Goal: Task Accomplishment & Management: Manage account settings

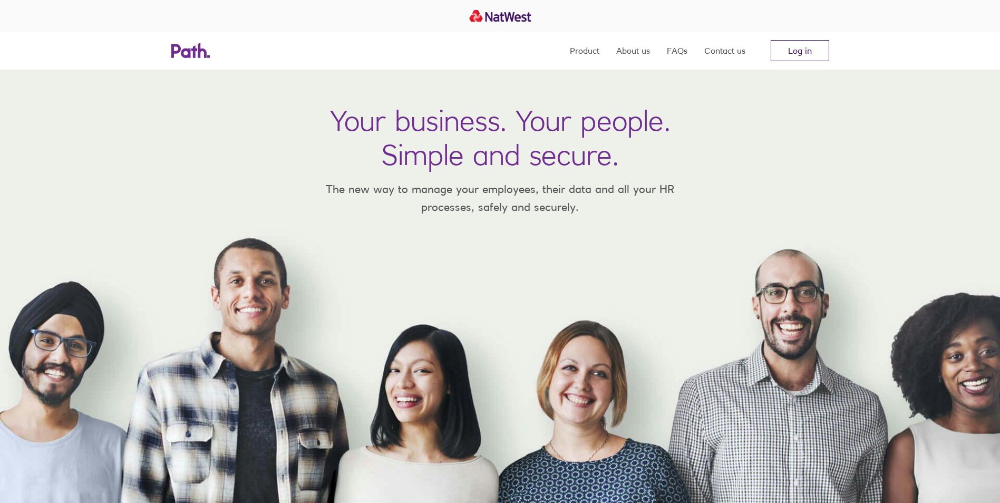
click at [823, 43] on link "Log in" at bounding box center [800, 50] width 59 height 21
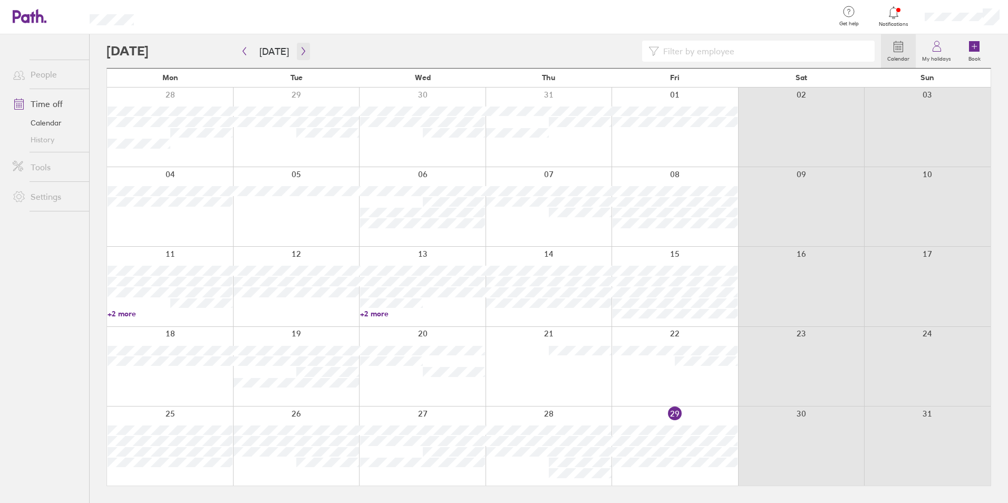
click at [299, 52] on icon "button" at bounding box center [303, 51] width 8 height 8
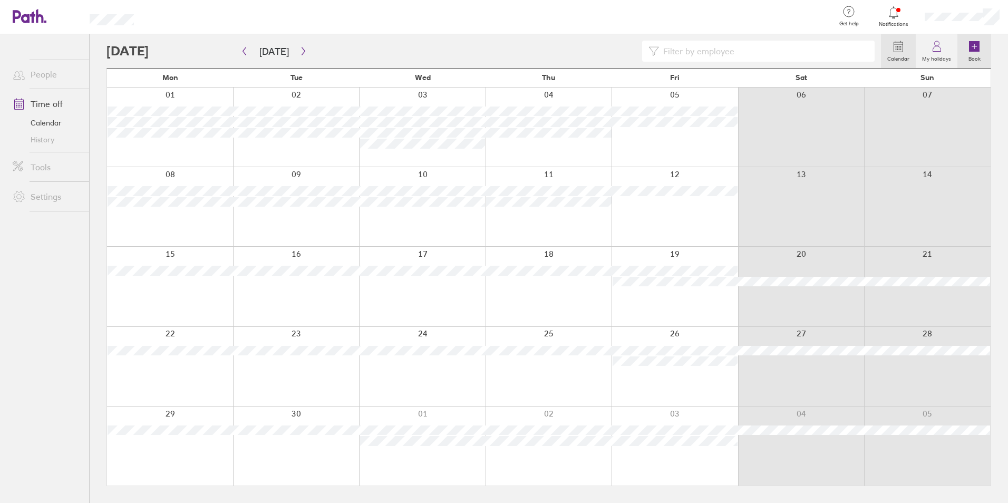
click at [981, 51] on link "Book" at bounding box center [974, 51] width 34 height 34
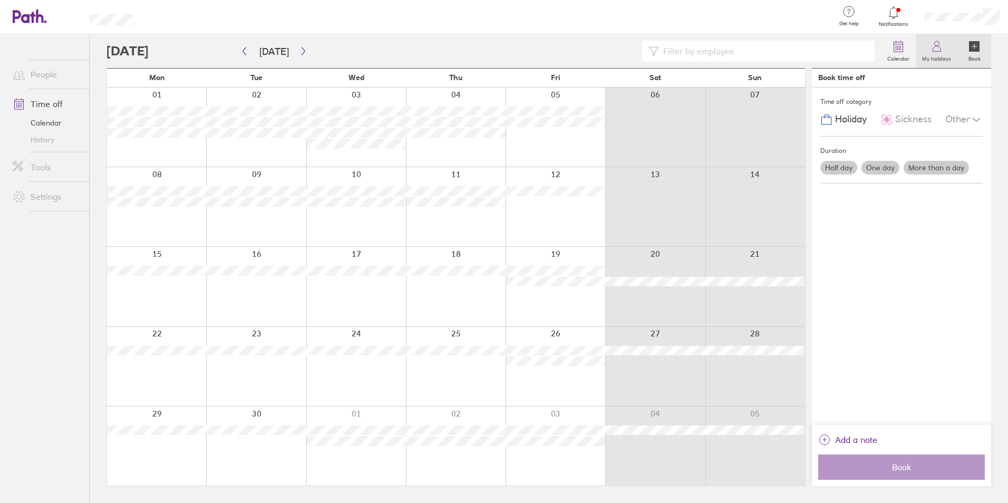
click at [934, 45] on icon at bounding box center [937, 46] width 13 height 13
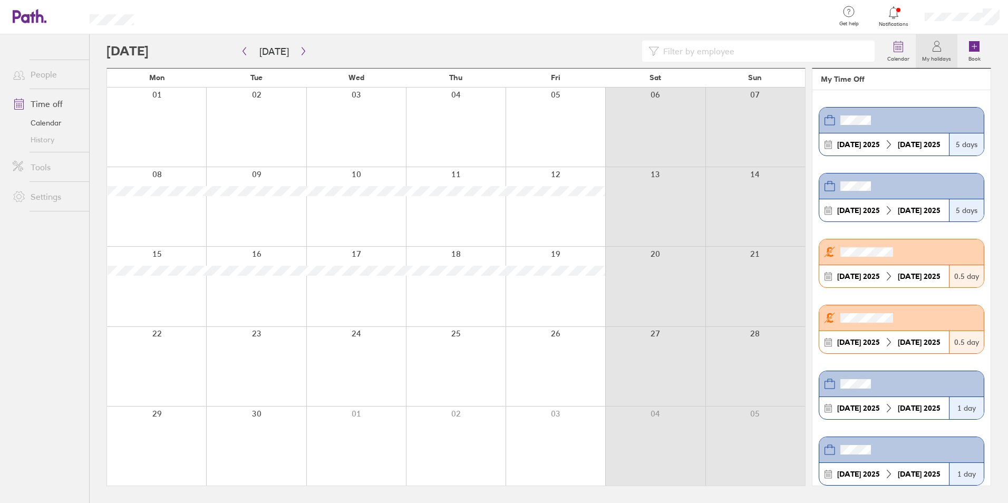
click at [969, 11] on div at bounding box center [962, 17] width 92 height 34
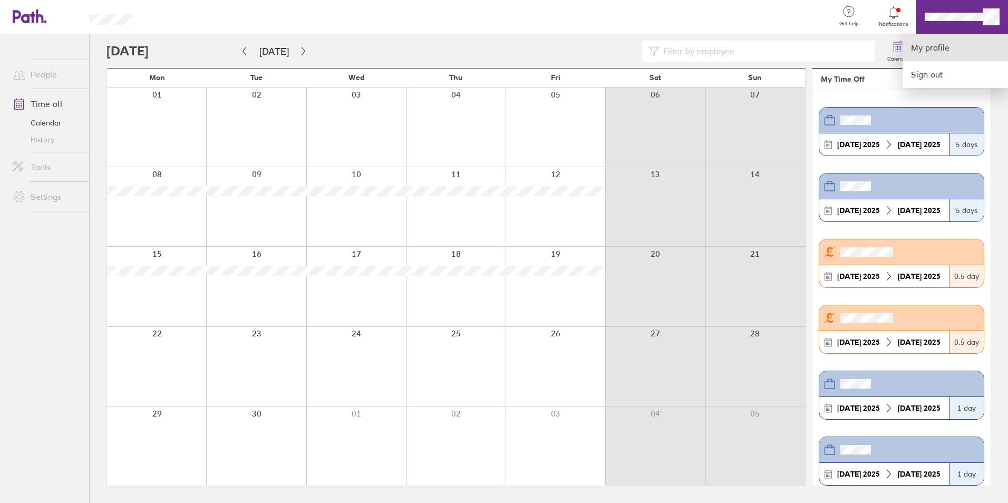
click at [946, 43] on link "My profile" at bounding box center [955, 47] width 105 height 27
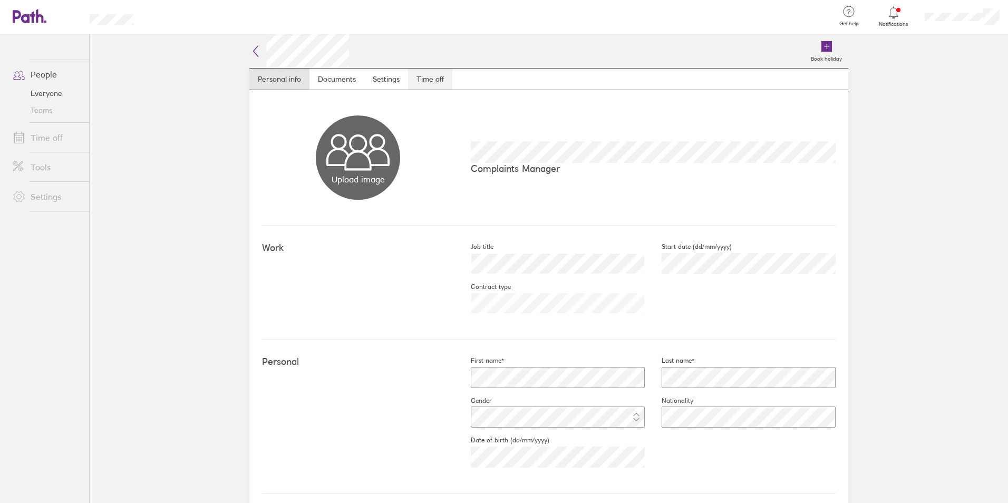
click at [441, 75] on link "Time off" at bounding box center [430, 79] width 44 height 21
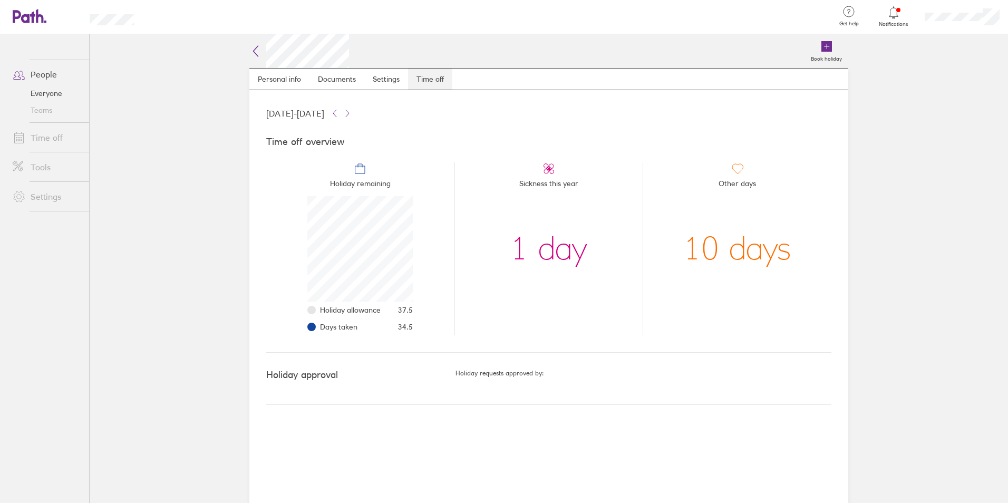
scroll to position [105, 105]
click at [770, 263] on div "10 days" at bounding box center [737, 248] width 108 height 105
drag, startPoint x: 817, startPoint y: 247, endPoint x: 688, endPoint y: 247, distance: 128.7
click at [688, 247] on li "Other days 10 days" at bounding box center [737, 248] width 189 height 173
click at [369, 77] on link "Settings" at bounding box center [386, 79] width 44 height 21
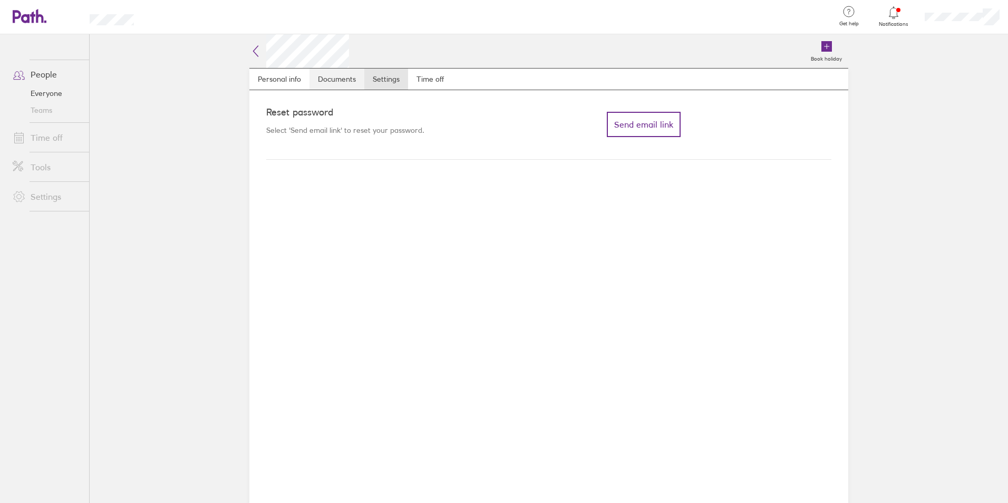
click at [332, 77] on link "Documents" at bounding box center [336, 79] width 55 height 21
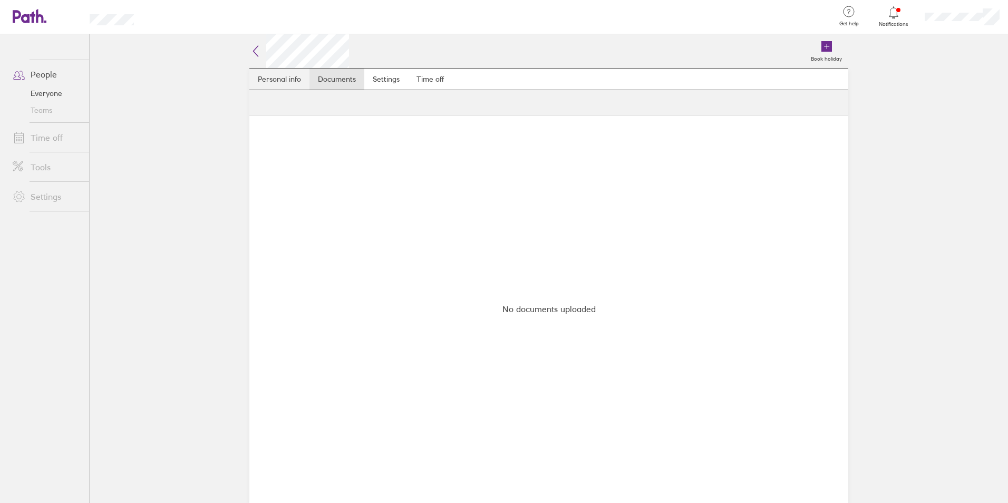
click at [292, 77] on link "Personal info" at bounding box center [279, 79] width 60 height 21
